Goal: Task Accomplishment & Management: Use online tool/utility

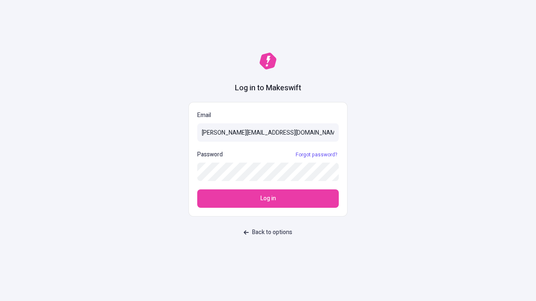
type input "sasha+test-ui@makeswift.com"
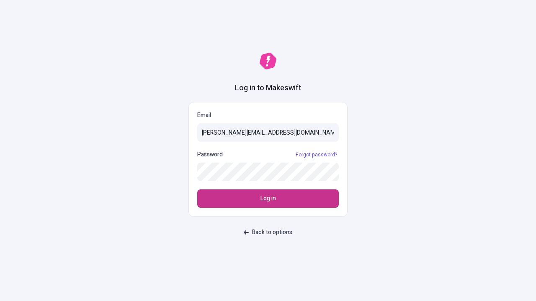
click at [268, 199] on span "Log in" at bounding box center [267, 198] width 15 height 9
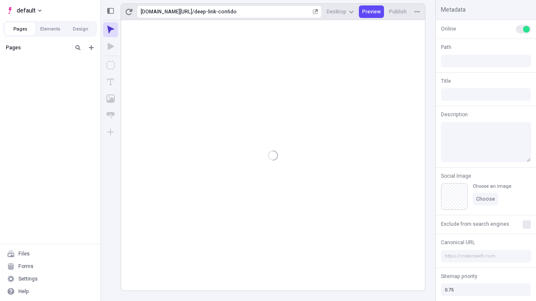
type input "/deep-link-confido"
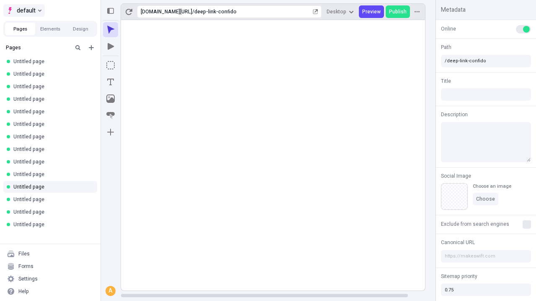
click at [23, 10] on span "default" at bounding box center [26, 10] width 19 height 10
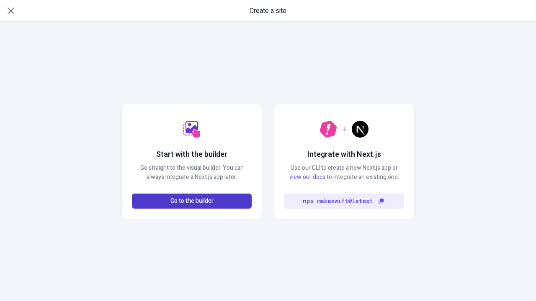
click at [192, 201] on span "Go to the builder" at bounding box center [191, 201] width 43 height 9
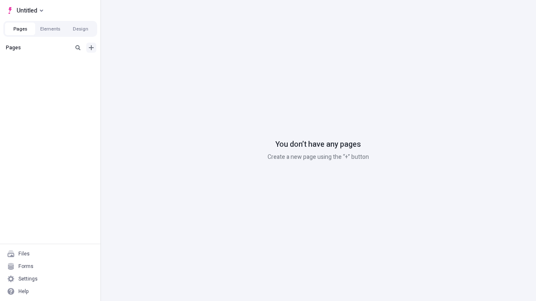
click at [91, 48] on icon "Add new" at bounding box center [91, 47] width 5 height 5
click at [136, 65] on span "Blank page" at bounding box center [141, 65] width 52 height 7
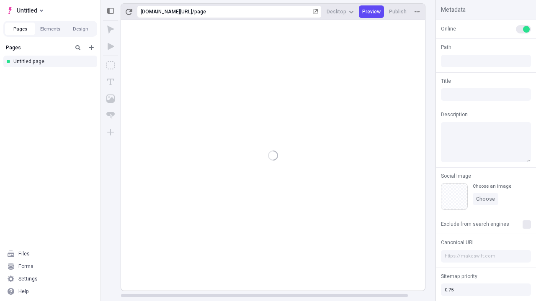
type input "/page"
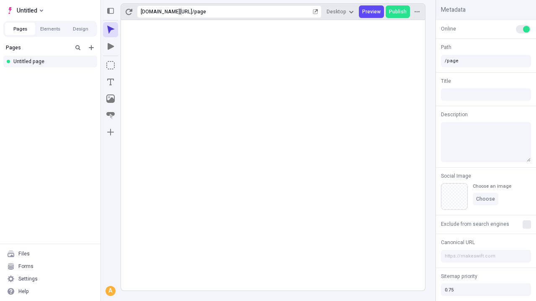
click at [110, 65] on icon "Box" at bounding box center [110, 65] width 8 height 8
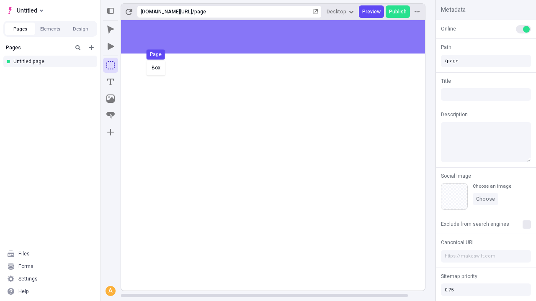
click at [281, 37] on div "Box Page" at bounding box center [268, 150] width 536 height 301
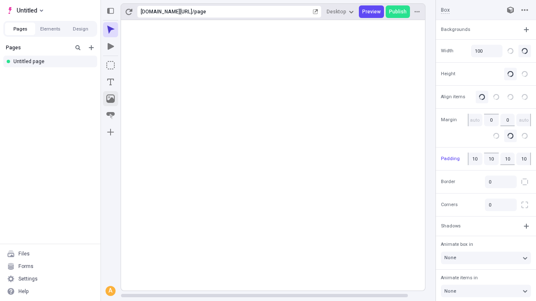
click at [110, 99] on icon "Image" at bounding box center [110, 99] width 8 height 8
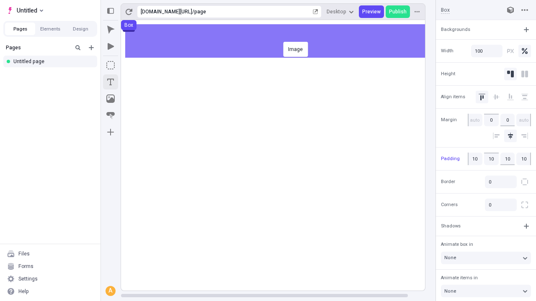
click at [110, 82] on icon "Text" at bounding box center [110, 82] width 7 height 7
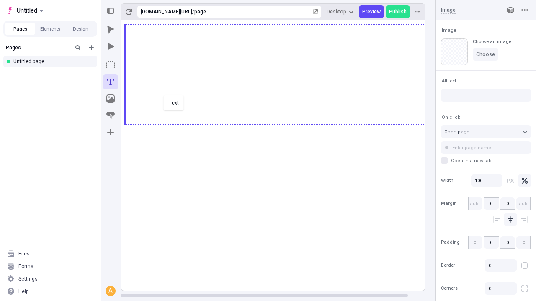
click at [281, 124] on div "Text" at bounding box center [268, 150] width 536 height 301
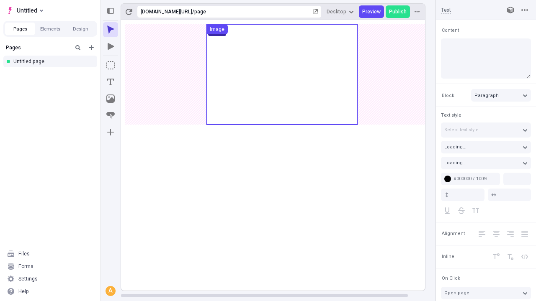
type input "18"
type input "1.5"
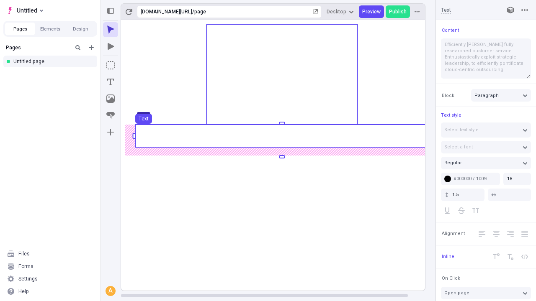
click at [281, 136] on use at bounding box center [281, 136] width 293 height 23
click at [281, 136] on rect at bounding box center [281, 136] width 293 height 23
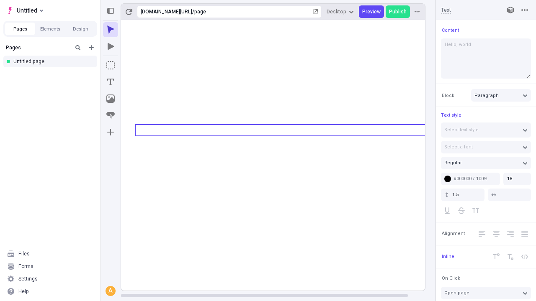
type textarea "Hello, world!"
click at [110, 99] on icon "Image" at bounding box center [110, 99] width 8 height 8
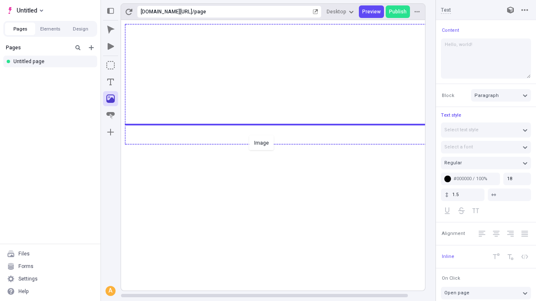
click at [281, 144] on div "Image" at bounding box center [268, 150] width 536 height 301
